Goal: Information Seeking & Learning: Learn about a topic

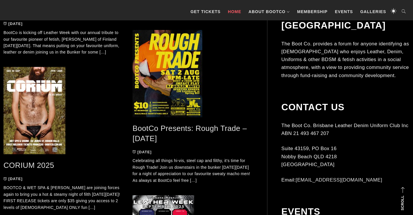
scroll to position [714, 0]
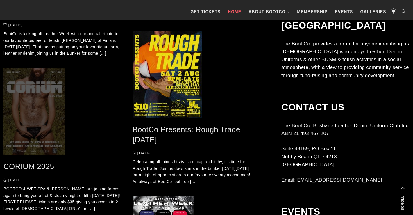
click at [48, 105] on span at bounding box center [63, 111] width 120 height 87
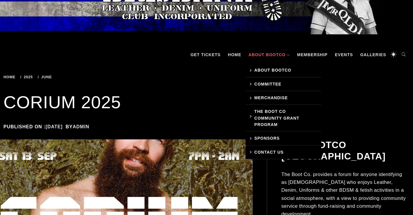
scroll to position [55, 0]
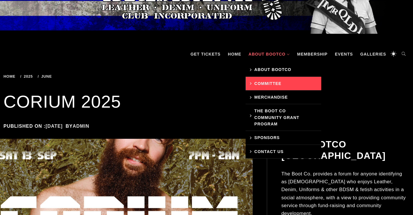
click at [266, 83] on link "Committee" at bounding box center [283, 84] width 76 height 14
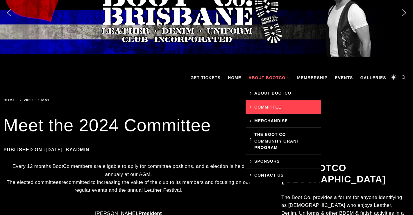
scroll to position [33, 0]
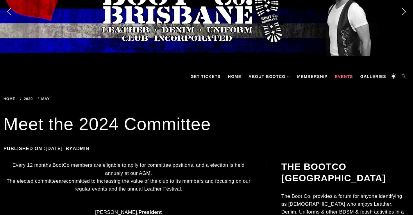
click at [347, 75] on link "Events" at bounding box center [344, 76] width 24 height 17
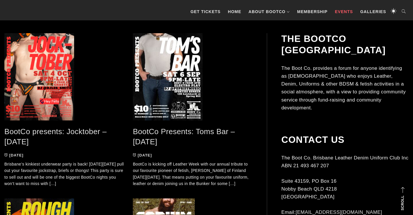
scroll to position [125, 0]
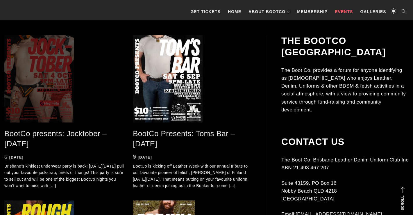
click at [48, 63] on span at bounding box center [64, 78] width 120 height 87
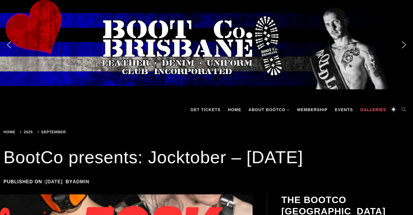
click at [375, 109] on link "Galleries" at bounding box center [373, 109] width 32 height 17
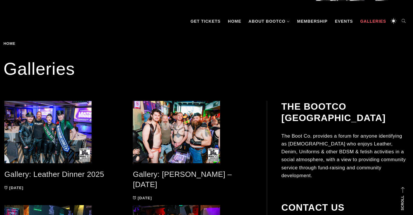
scroll to position [88, 0]
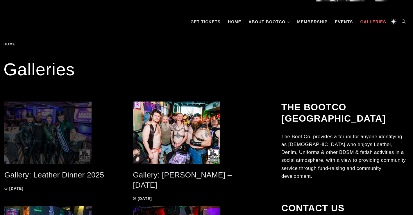
click at [47, 143] on span at bounding box center [64, 132] width 120 height 62
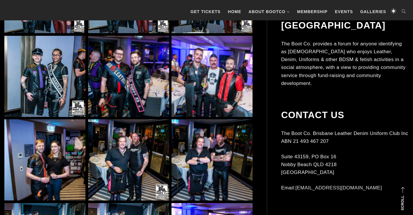
scroll to position [801, 0]
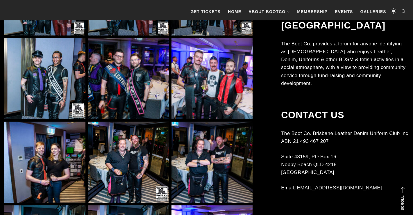
click at [134, 84] on img at bounding box center [128, 78] width 81 height 81
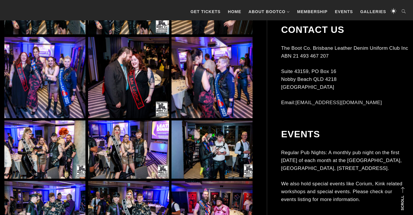
scroll to position [1200, 0]
